Goal: Task Accomplishment & Management: Manage account settings

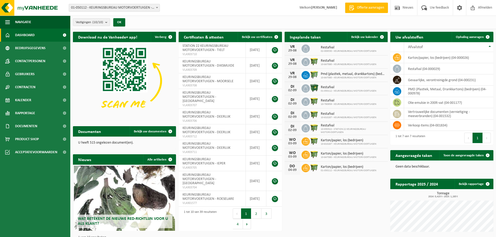
click at [214, 23] on div "Vestigingen (10/10) Alles selecteren Alles deselecteren Actieve selecteren KEUR…" at bounding box center [283, 23] width 426 height 14
click at [107, 25] on b "submit" at bounding box center [107, 21] width 5 height 7
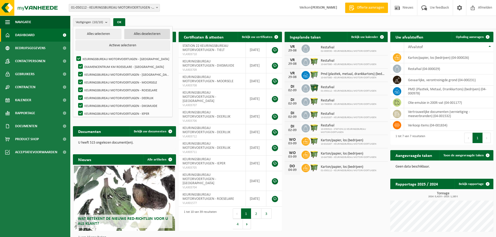
click at [144, 32] on button "Alles deselecteren" at bounding box center [147, 34] width 46 height 10
checkbox input "false"
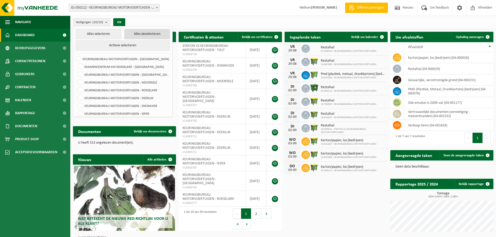
checkbox input "false"
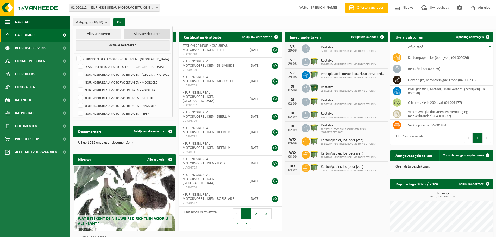
checkbox input "false"
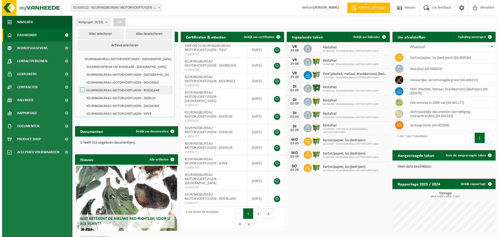
scroll to position [18, 0]
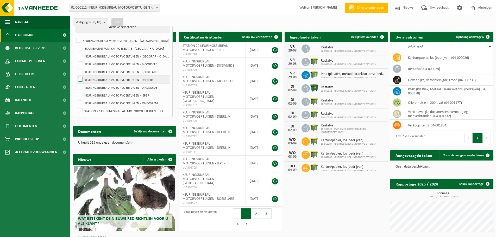
click at [81, 79] on label "KEURINGSBUREAU MOTORVOERTUIGEN - DEERLIJK" at bounding box center [123, 80] width 93 height 8
click at [76, 76] on input "KEURINGSBUREAU MOTORVOERTUIGEN - DEERLIJK" at bounding box center [76, 75] width 0 height 0
checkbox input "true"
click at [121, 21] on button "OK" at bounding box center [117, 22] width 12 height 8
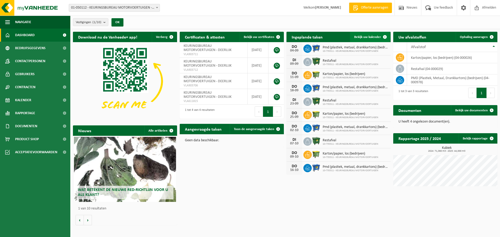
click at [366, 33] on link "Bekijk uw kalender" at bounding box center [370, 37] width 40 height 10
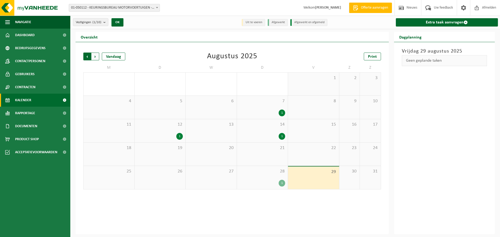
click at [96, 57] on span "Volgende" at bounding box center [95, 57] width 8 height 8
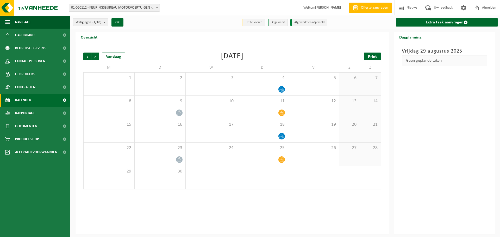
click at [371, 56] on span "Print" at bounding box center [372, 57] width 9 height 4
click at [95, 60] on span "Volgende" at bounding box center [95, 57] width 8 height 8
click at [372, 58] on span "Print" at bounding box center [372, 57] width 9 height 4
click at [101, 21] on span "Vestigingen (1/10)" at bounding box center [89, 22] width 26 height 8
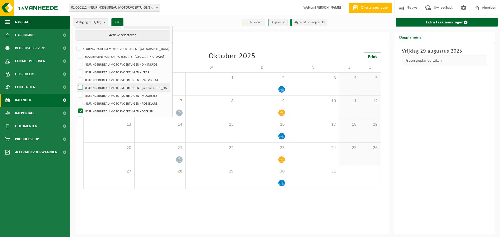
scroll to position [18, 0]
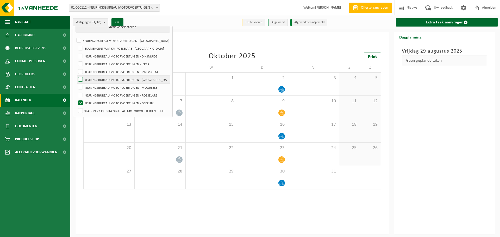
click at [83, 80] on label "KEURINGSBUREAU MOTORVOERTUIGEN - [GEOGRAPHIC_DATA]" at bounding box center [123, 80] width 93 height 8
click at [76, 76] on input "KEURINGSBUREAU MOTORVOERTUIGEN - [GEOGRAPHIC_DATA]" at bounding box center [76, 75] width 0 height 0
checkbox input "true"
click at [80, 102] on label "KEURINGSBUREAU MOTORVOERTUIGEN - DEERLIJK" at bounding box center [123, 103] width 93 height 8
click at [76, 99] on input "KEURINGSBUREAU MOTORVOERTUIGEN - DEERLIJK" at bounding box center [76, 99] width 0 height 0
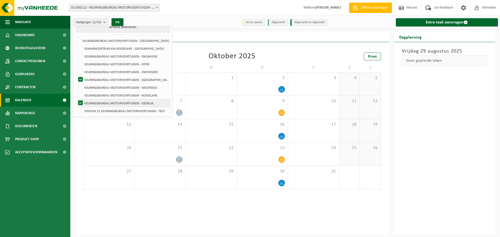
checkbox input "false"
click at [120, 22] on button "OK" at bounding box center [117, 22] width 12 height 8
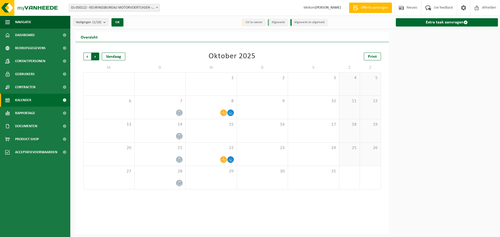
click at [86, 58] on span "Vorige" at bounding box center [87, 57] width 8 height 8
click at [373, 57] on span "Print" at bounding box center [372, 57] width 9 height 4
click at [99, 58] on div "Vorige Volgende Vandaag" at bounding box center [109, 57] width 52 height 8
click at [97, 58] on span "Volgende" at bounding box center [95, 57] width 8 height 8
click at [365, 58] on link "Print" at bounding box center [372, 57] width 17 height 8
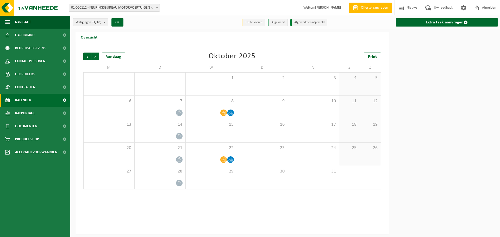
click at [100, 23] on count "(1/10)" at bounding box center [96, 22] width 9 height 3
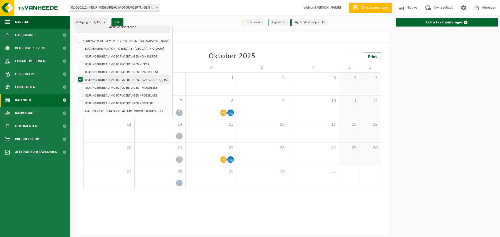
click at [81, 80] on label "KEURINGSBUREAU MOTORVOERTUIGEN - [GEOGRAPHIC_DATA]" at bounding box center [123, 80] width 93 height 8
click at [76, 76] on input "KEURINGSBUREAU MOTORVOERTUIGEN - [GEOGRAPHIC_DATA]" at bounding box center [76, 75] width 0 height 0
checkbox input "false"
click at [81, 110] on label "STATION 22 KEURINGSBUREAU MOTORVOERTUIGEN - TIELT" at bounding box center [123, 111] width 93 height 8
click at [76, 107] on input "STATION 22 KEURINGSBUREAU MOTORVOERTUIGEN - TIELT" at bounding box center [76, 107] width 0 height 0
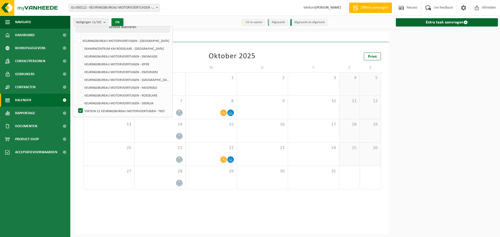
click at [121, 22] on button "OK" at bounding box center [117, 22] width 12 height 8
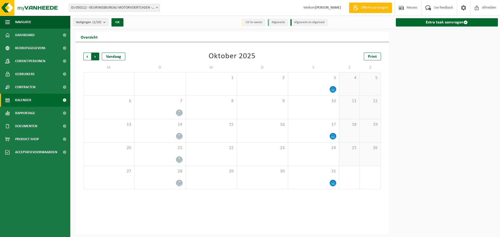
click at [87, 58] on span "Vorige" at bounding box center [87, 57] width 8 height 8
click at [364, 57] on div "Print" at bounding box center [355, 57] width 52 height 8
click at [368, 58] on span "Print" at bounding box center [372, 57] width 9 height 4
click at [95, 57] on span "Volgende" at bounding box center [95, 57] width 8 height 8
click at [373, 57] on span "Print" at bounding box center [372, 57] width 9 height 4
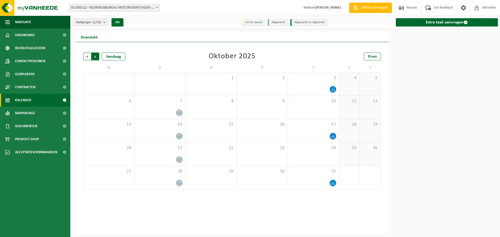
click at [87, 54] on span "Vorige" at bounding box center [87, 57] width 8 height 8
click at [93, 21] on span "Vestigingen (1/10)" at bounding box center [89, 22] width 26 height 8
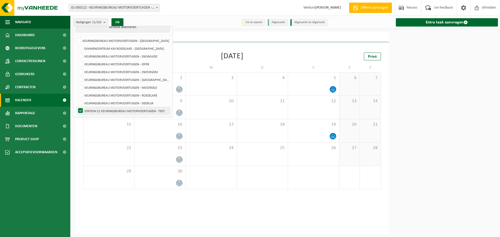
click at [83, 110] on label "STATION 22 KEURINGSBUREAU MOTORVOERTUIGEN - TIELT" at bounding box center [123, 111] width 93 height 8
click at [76, 107] on input "STATION 22 KEURINGSBUREAU MOTORVOERTUIGEN - TIELT" at bounding box center [76, 107] width 0 height 0
checkbox input "false"
click at [82, 72] on label "KEURINGSBUREAU MOTORVOERTUIGEN - ZWEVEGEM" at bounding box center [123, 72] width 93 height 8
click at [76, 68] on input "KEURINGSBUREAU MOTORVOERTUIGEN - ZWEVEGEM" at bounding box center [76, 68] width 0 height 0
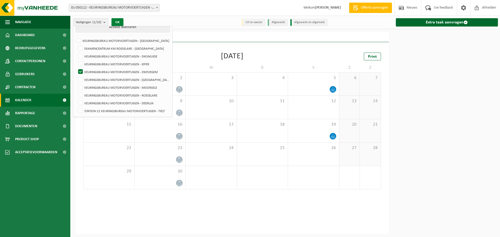
click at [117, 22] on button "OK" at bounding box center [117, 22] width 12 height 8
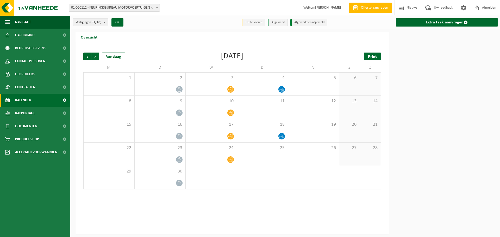
click at [368, 56] on span "Print" at bounding box center [372, 57] width 9 height 4
click at [96, 57] on span "Volgende" at bounding box center [95, 57] width 8 height 8
click at [366, 58] on link "Print" at bounding box center [372, 57] width 17 height 8
click at [85, 24] on span "Vestigingen (1/10)" at bounding box center [89, 22] width 26 height 8
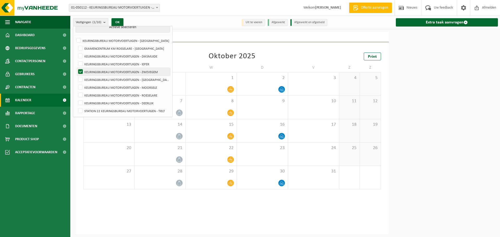
click at [81, 70] on label "KEURINGSBUREAU MOTORVOERTUIGEN - ZWEVEGEM" at bounding box center [123, 72] width 93 height 8
click at [76, 68] on input "KEURINGSBUREAU MOTORVOERTUIGEN - ZWEVEGEM" at bounding box center [76, 68] width 0 height 0
checkbox input "false"
click at [81, 94] on label "KEURINGSBUREAU MOTORVOERTUIGEN - ROESELARE" at bounding box center [123, 95] width 93 height 8
click at [76, 91] on input "KEURINGSBUREAU MOTORVOERTUIGEN - ROESELARE" at bounding box center [76, 91] width 0 height 0
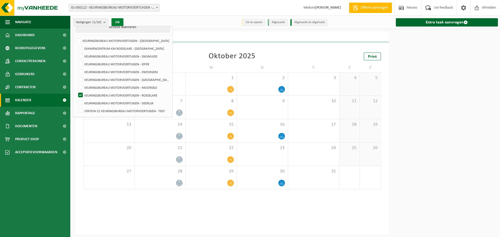
click at [122, 23] on button "OK" at bounding box center [117, 22] width 12 height 8
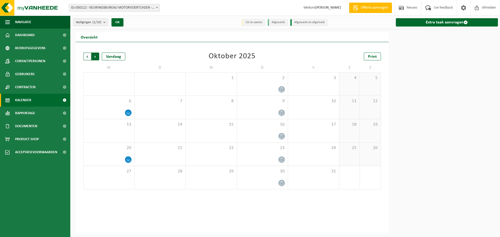
click at [87, 58] on span "Vorige" at bounding box center [87, 57] width 8 height 8
click at [365, 59] on link "Print" at bounding box center [372, 57] width 17 height 8
click at [94, 55] on span "Volgende" at bounding box center [95, 57] width 8 height 8
click at [371, 59] on link "Print" at bounding box center [372, 57] width 17 height 8
click at [84, 57] on span "Vorige" at bounding box center [87, 57] width 8 height 8
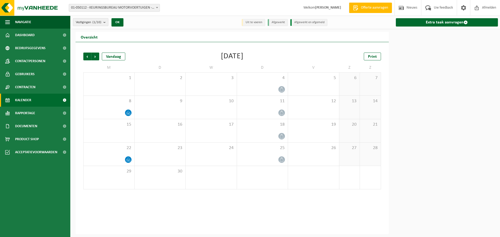
click at [98, 20] on span "Vestigingen (1/10)" at bounding box center [89, 22] width 26 height 8
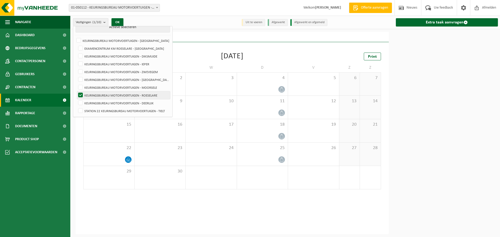
click at [112, 94] on label "KEURINGSBUREAU MOTORVOERTUIGEN - ROESELARE" at bounding box center [123, 95] width 93 height 8
click at [76, 91] on input "KEURINGSBUREAU MOTORVOERTUIGEN - ROESELARE" at bounding box center [76, 91] width 0 height 0
checkbox input "false"
click at [124, 65] on label "KEURINGSBUREAU MOTORVOERTUIGEN - IEPER" at bounding box center [123, 64] width 93 height 8
click at [76, 60] on input "KEURINGSBUREAU MOTORVOERTUIGEN - IEPER" at bounding box center [76, 60] width 0 height 0
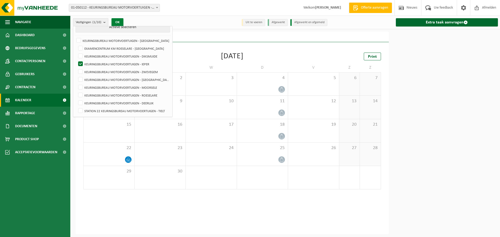
click at [117, 22] on button "OK" at bounding box center [117, 22] width 12 height 8
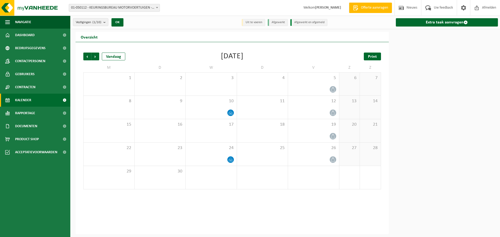
click at [371, 55] on span "Print" at bounding box center [372, 57] width 9 height 4
click at [97, 54] on span "Volgende" at bounding box center [95, 57] width 8 height 8
click at [369, 58] on span "Print" at bounding box center [372, 57] width 9 height 4
click at [100, 21] on count "(1/10)" at bounding box center [96, 22] width 9 height 3
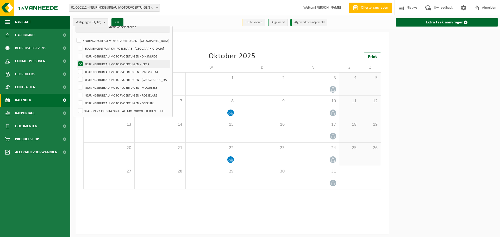
click at [97, 62] on label "KEURINGSBUREAU MOTORVOERTUIGEN - IEPER" at bounding box center [123, 64] width 93 height 8
click at [76, 60] on input "KEURINGSBUREAU MOTORVOERTUIGEN - IEPER" at bounding box center [76, 60] width 0 height 0
checkbox input "false"
click at [99, 57] on label "KEURINGSBUREAU MOTORVOERTUIGEN - DIKSMUIDE" at bounding box center [123, 56] width 93 height 8
click at [76, 52] on input "KEURINGSBUREAU MOTORVOERTUIGEN - DIKSMUIDE" at bounding box center [76, 52] width 0 height 0
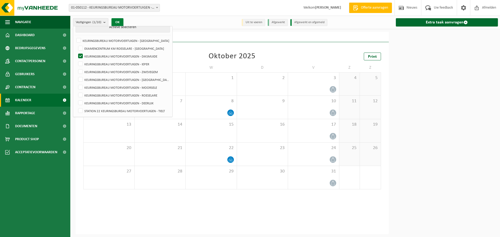
click at [121, 21] on button "OK" at bounding box center [117, 22] width 12 height 8
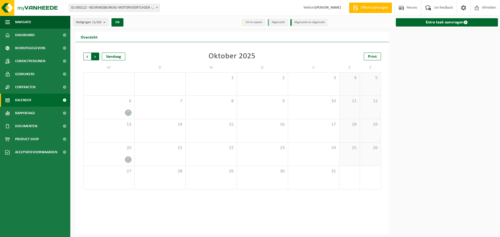
click at [87, 55] on span "Vorige" at bounding box center [87, 57] width 8 height 8
click at [368, 57] on link "Print" at bounding box center [372, 57] width 17 height 8
click at [94, 55] on span "Volgende" at bounding box center [95, 57] width 8 height 8
click at [371, 55] on span "Print" at bounding box center [372, 57] width 9 height 4
click at [85, 56] on span "Vorige" at bounding box center [87, 57] width 8 height 8
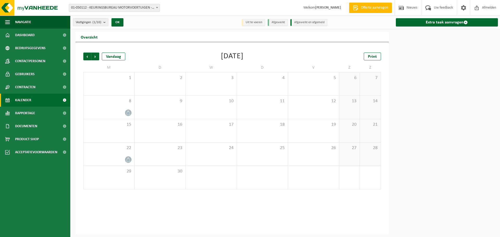
click at [91, 20] on span "Vestigingen (1/10)" at bounding box center [89, 22] width 26 height 8
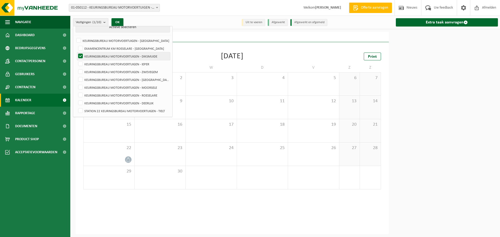
click at [134, 56] on label "KEURINGSBUREAU MOTORVOERTUIGEN - DIKSMUIDE" at bounding box center [123, 56] width 93 height 8
click at [76, 52] on input "KEURINGSBUREAU MOTORVOERTUIGEN - DIKSMUIDE" at bounding box center [76, 52] width 0 height 0
checkbox input "false"
click at [134, 42] on label "KEURINGSBUREAU MOTORVOERTUIGEN - [GEOGRAPHIC_DATA]" at bounding box center [122, 41] width 95 height 8
click at [74, 37] on input "KEURINGSBUREAU MOTORVOERTUIGEN - [GEOGRAPHIC_DATA]" at bounding box center [74, 36] width 0 height 0
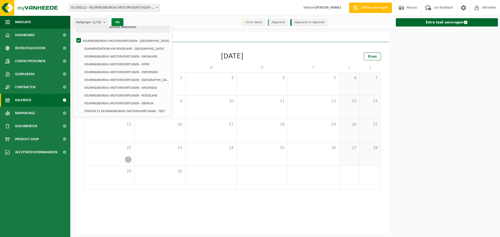
click at [122, 23] on button "OK" at bounding box center [117, 22] width 12 height 8
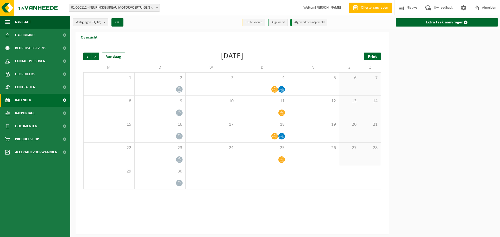
click at [371, 58] on span "Print" at bounding box center [372, 57] width 9 height 4
click at [95, 56] on span "Volgende" at bounding box center [95, 57] width 8 height 8
click at [369, 54] on link "Print" at bounding box center [372, 57] width 17 height 8
click at [88, 57] on span "Vorige" at bounding box center [87, 57] width 8 height 8
click at [101, 21] on count "(1/10)" at bounding box center [96, 22] width 9 height 3
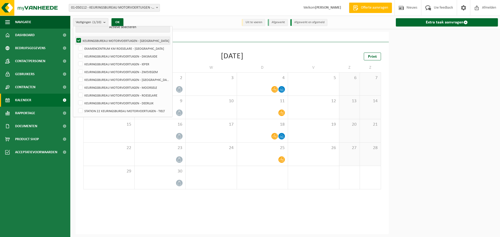
click at [78, 40] on label "KEURINGSBUREAU MOTORVOERTUIGEN - [GEOGRAPHIC_DATA]" at bounding box center [122, 41] width 95 height 8
click at [74, 37] on input "KEURINGSBUREAU MOTORVOERTUIGEN - [GEOGRAPHIC_DATA]" at bounding box center [74, 36] width 0 height 0
checkbox input "false"
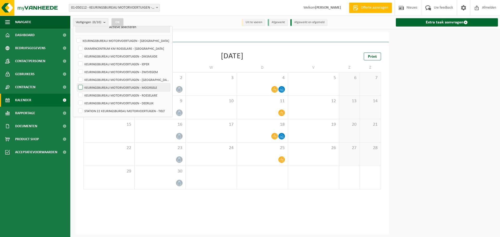
click at [88, 88] on label "KEURINGSBUREAU MOTORVOERTUIGEN - MOORSELE" at bounding box center [123, 88] width 93 height 8
click at [76, 84] on input "KEURINGSBUREAU MOTORVOERTUIGEN - MOORSELE" at bounding box center [76, 83] width 0 height 0
checkbox input "true"
click at [119, 21] on button "OK" at bounding box center [117, 22] width 12 height 8
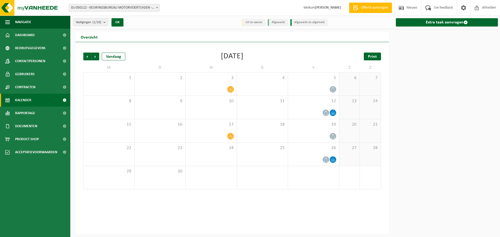
click at [378, 55] on link "Print" at bounding box center [372, 57] width 17 height 8
click at [95, 55] on span "Volgende" at bounding box center [95, 57] width 8 height 8
click at [372, 56] on span "Print" at bounding box center [372, 57] width 9 height 4
